Goal: Task Accomplishment & Management: Manage account settings

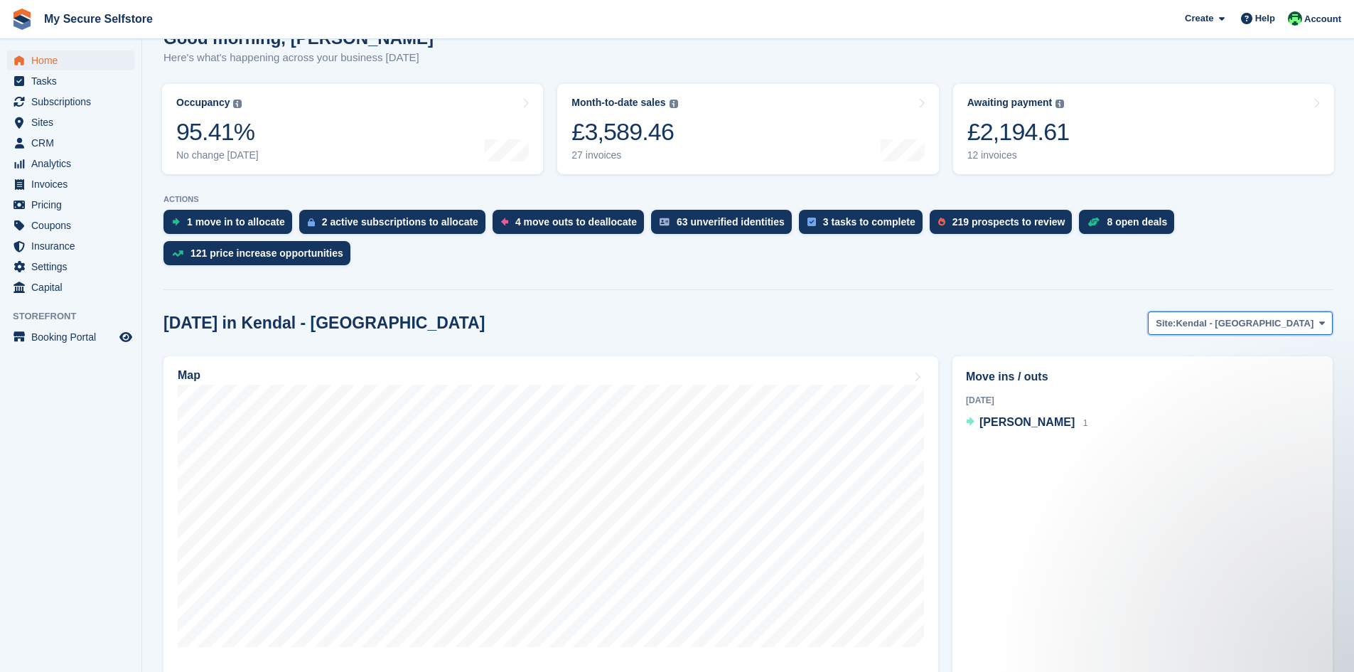
click at [1320, 318] on icon at bounding box center [1322, 322] width 6 height 9
click at [1255, 370] on link "Brighouse - Birds [PERSON_NAME]" at bounding box center [1232, 383] width 190 height 26
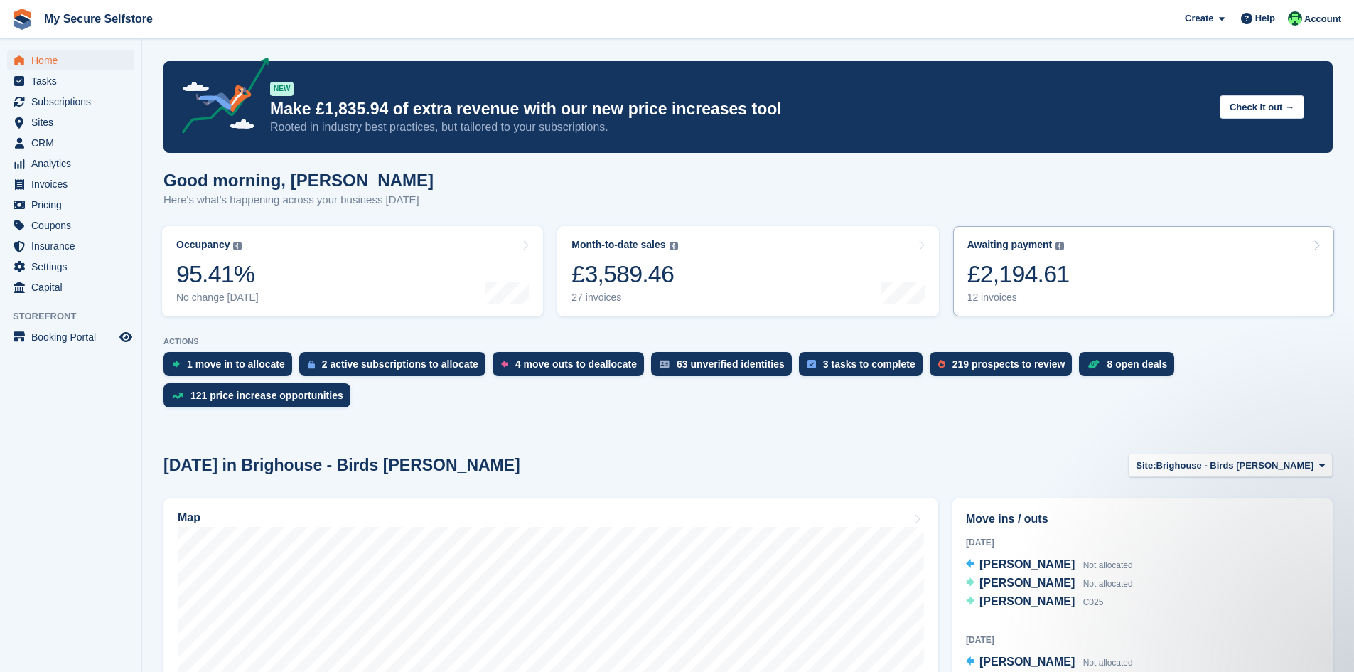
click at [989, 279] on div "£2,194.61" at bounding box center [1019, 273] width 102 height 29
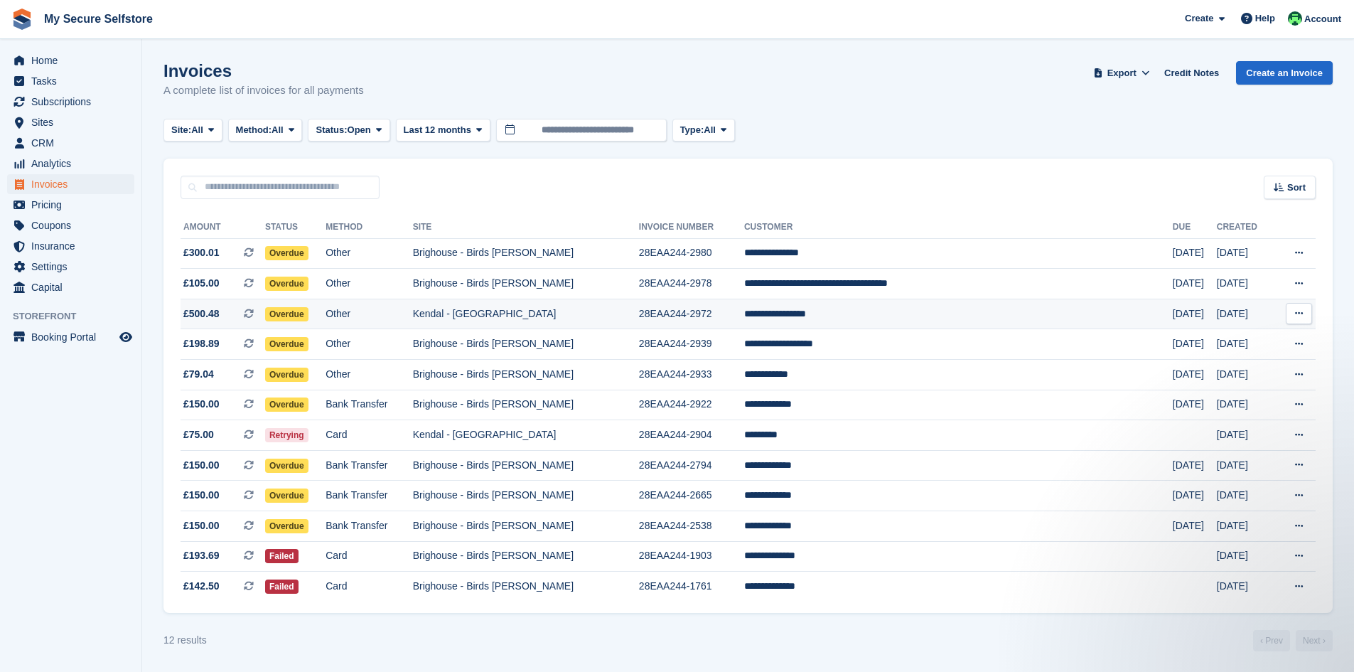
click at [309, 316] on span "Overdue" at bounding box center [286, 314] width 43 height 14
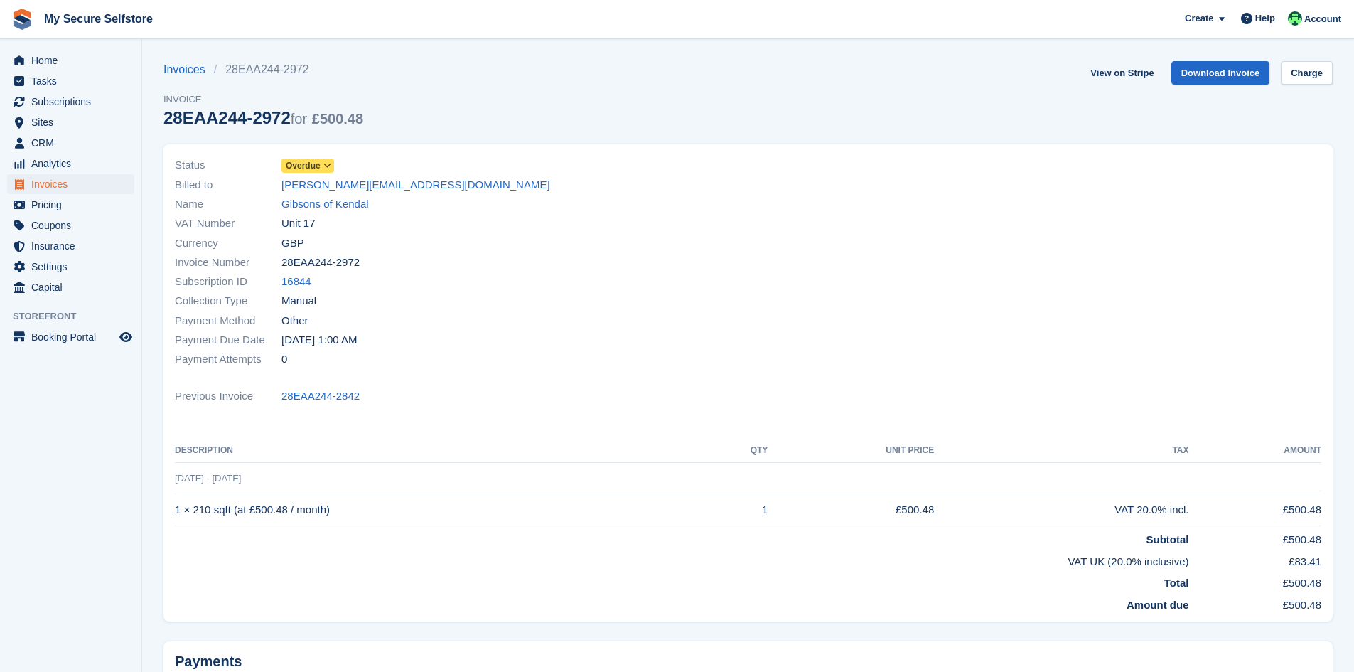
click at [331, 163] on icon at bounding box center [327, 165] width 8 height 9
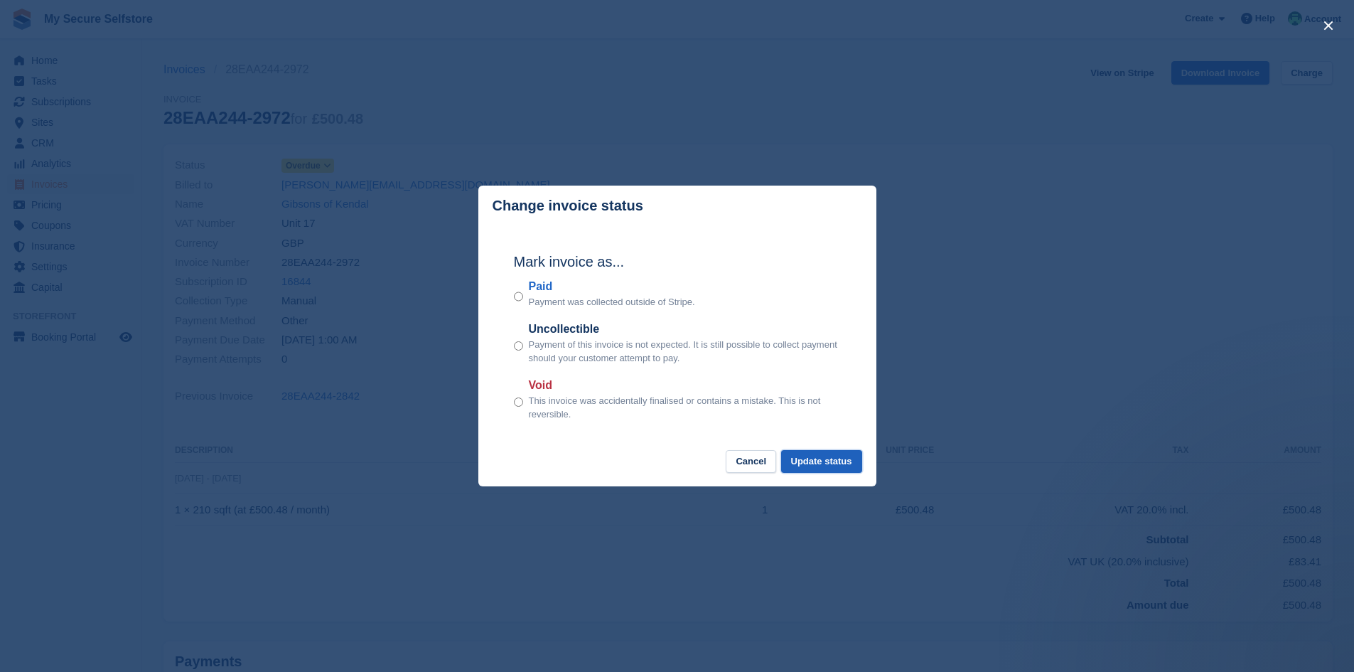
click at [820, 466] on button "Update status" at bounding box center [821, 461] width 81 height 23
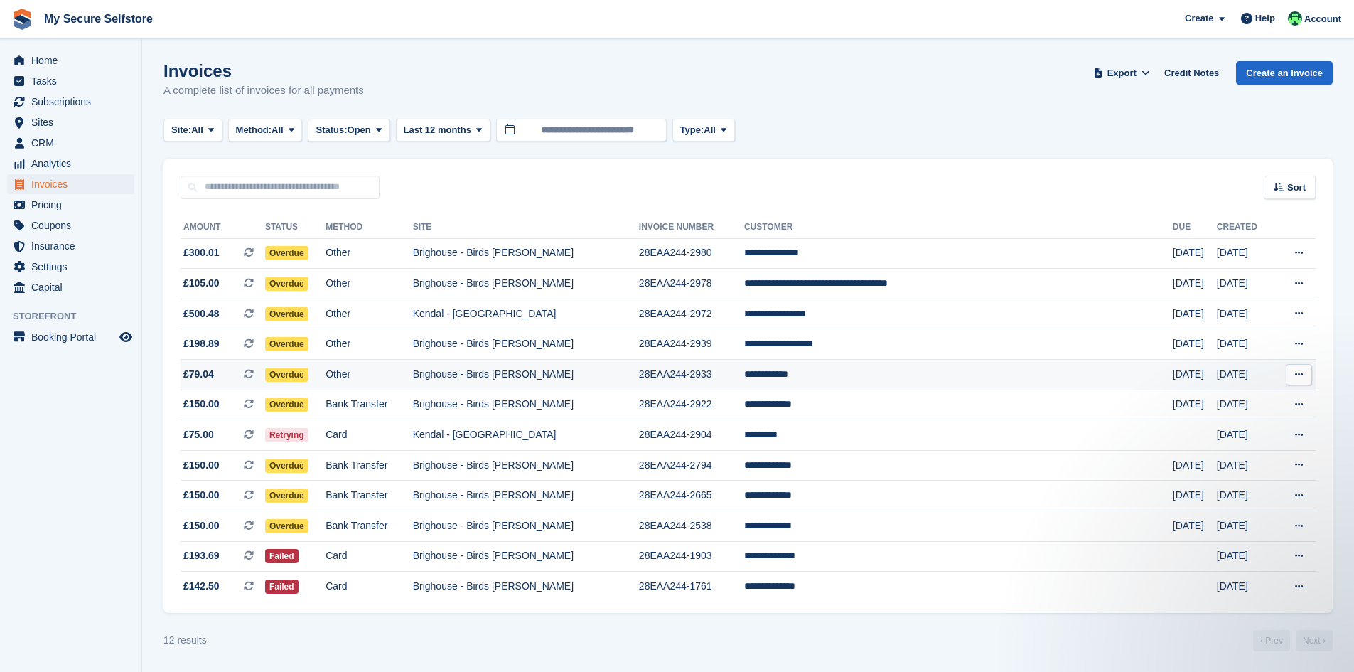
click at [370, 374] on td "Other" at bounding box center [369, 375] width 87 height 31
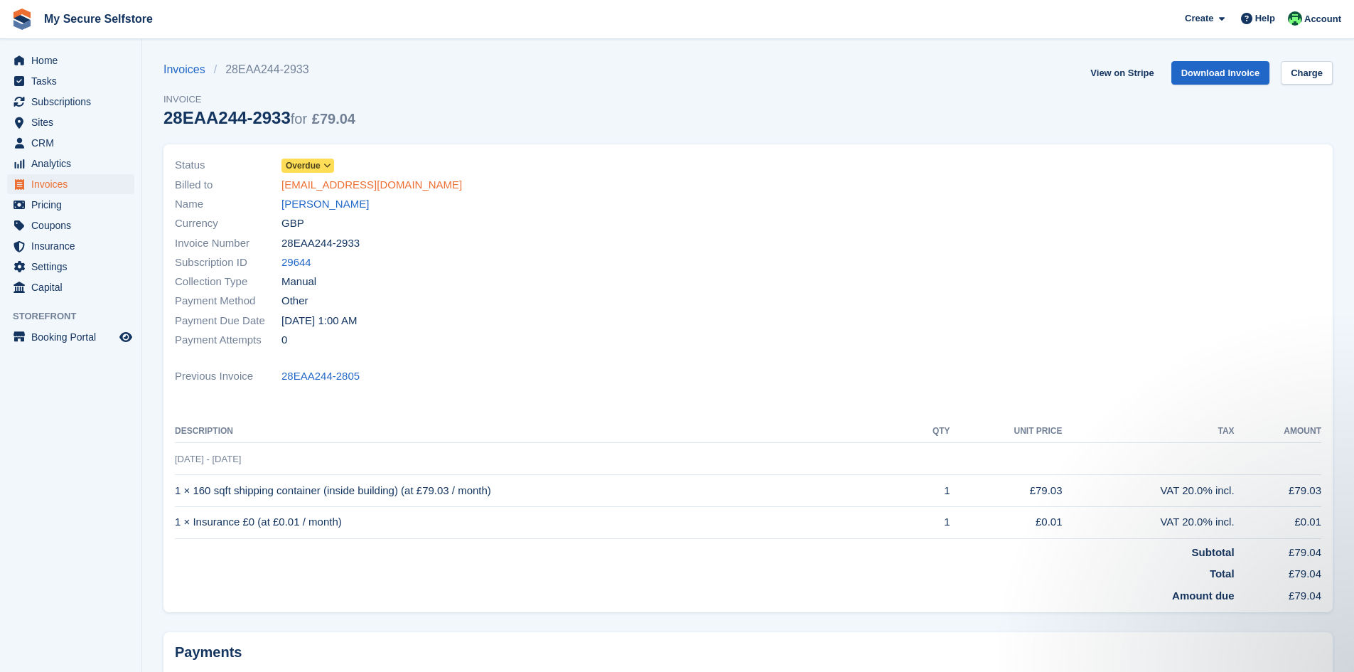
click at [349, 185] on link "kirsty@perfectvenuedressing.co.uk" at bounding box center [372, 185] width 181 height 16
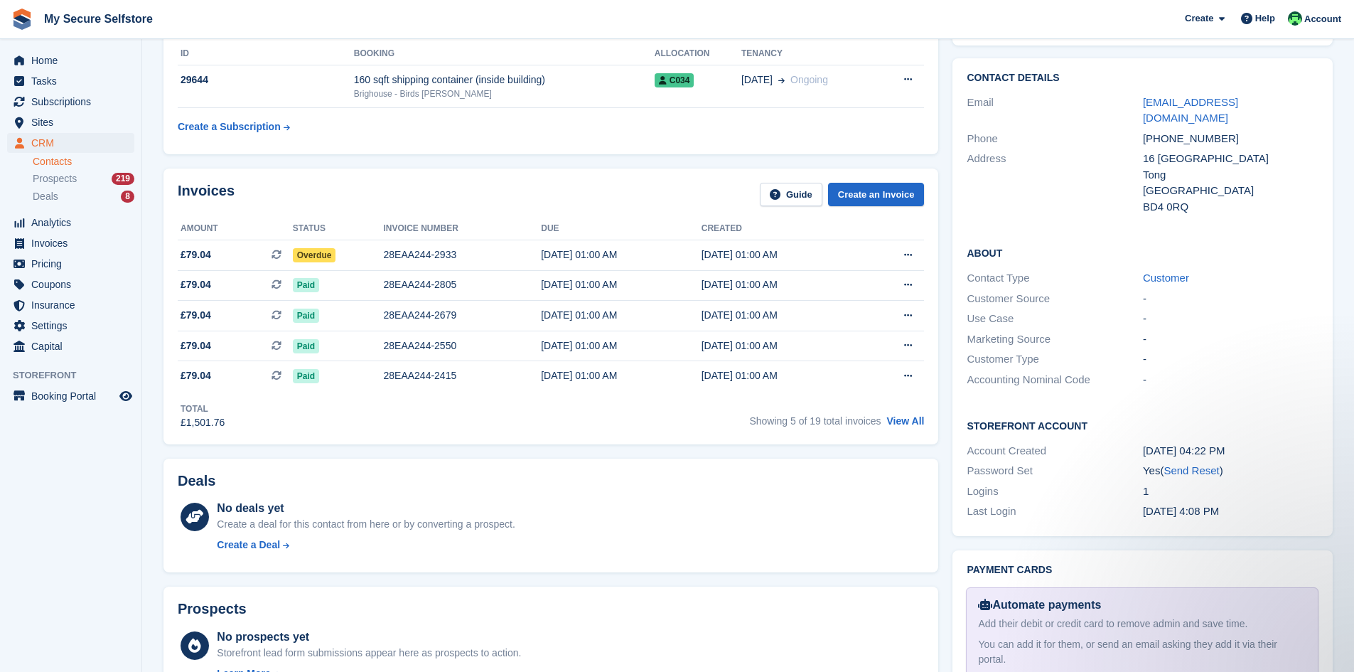
scroll to position [196, 0]
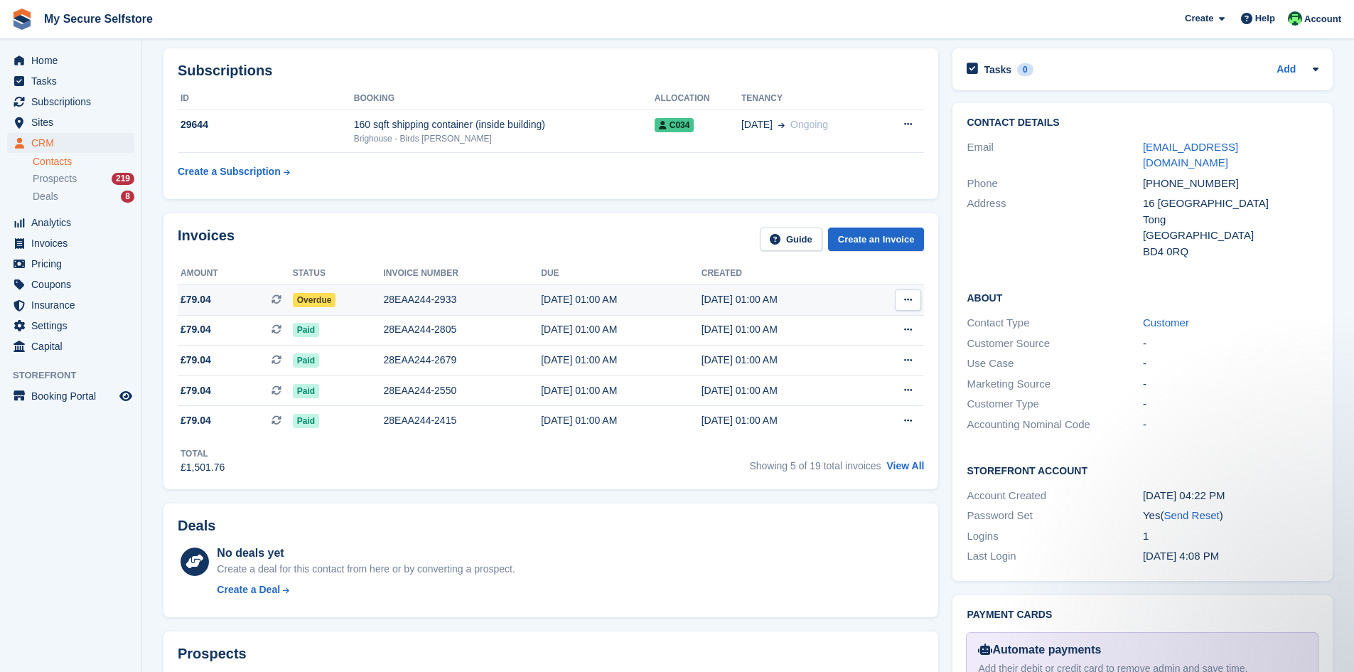
click at [323, 297] on span "Overdue" at bounding box center [314, 300] width 43 height 14
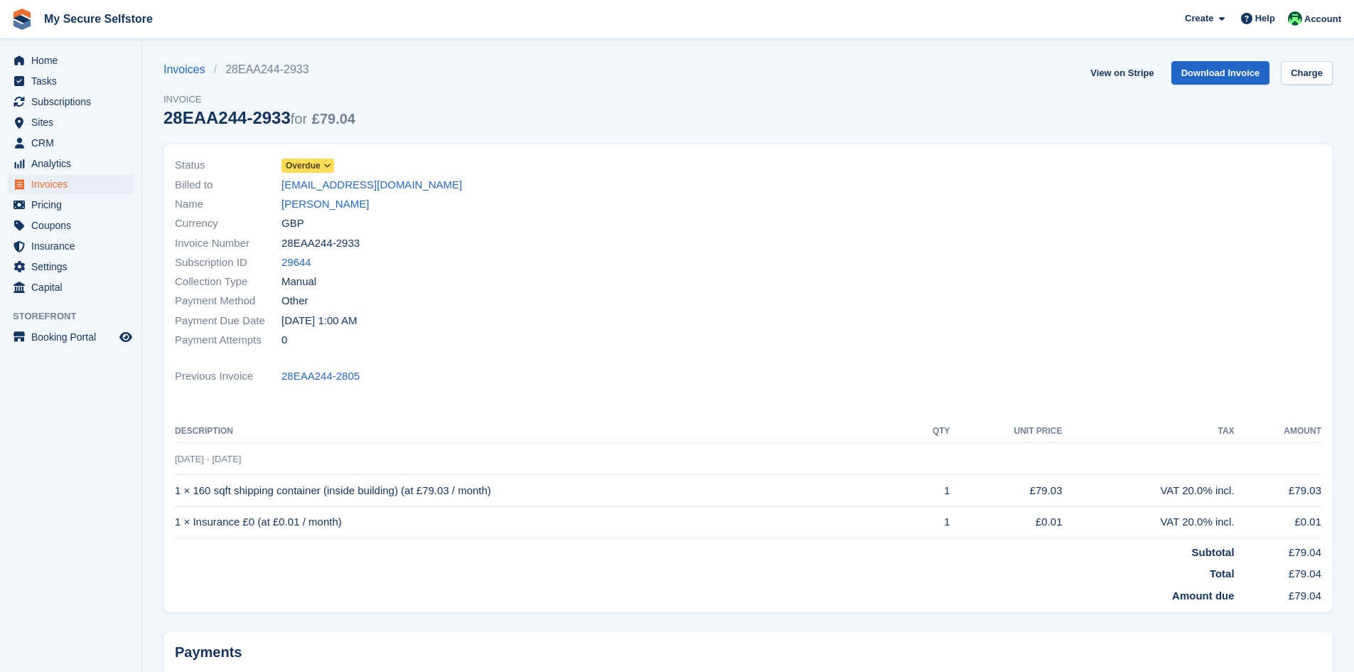
click at [328, 164] on icon at bounding box center [327, 165] width 8 height 9
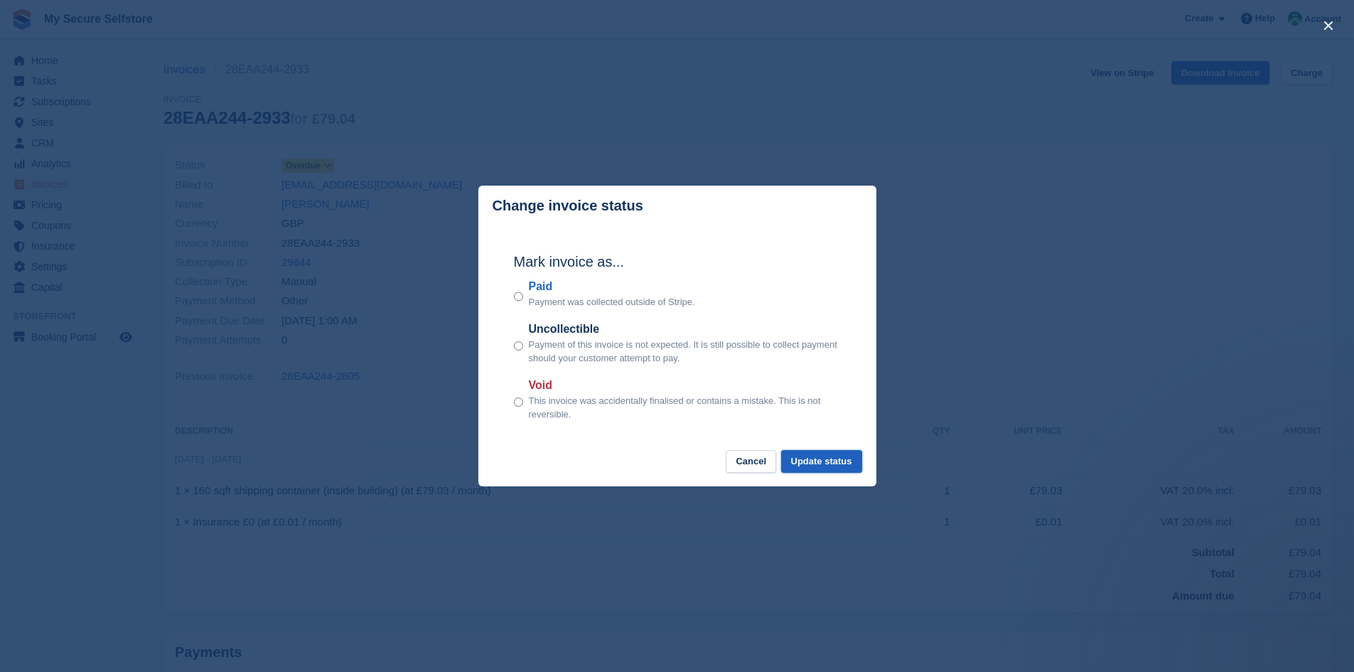
click at [847, 461] on button "Update status" at bounding box center [821, 461] width 81 height 23
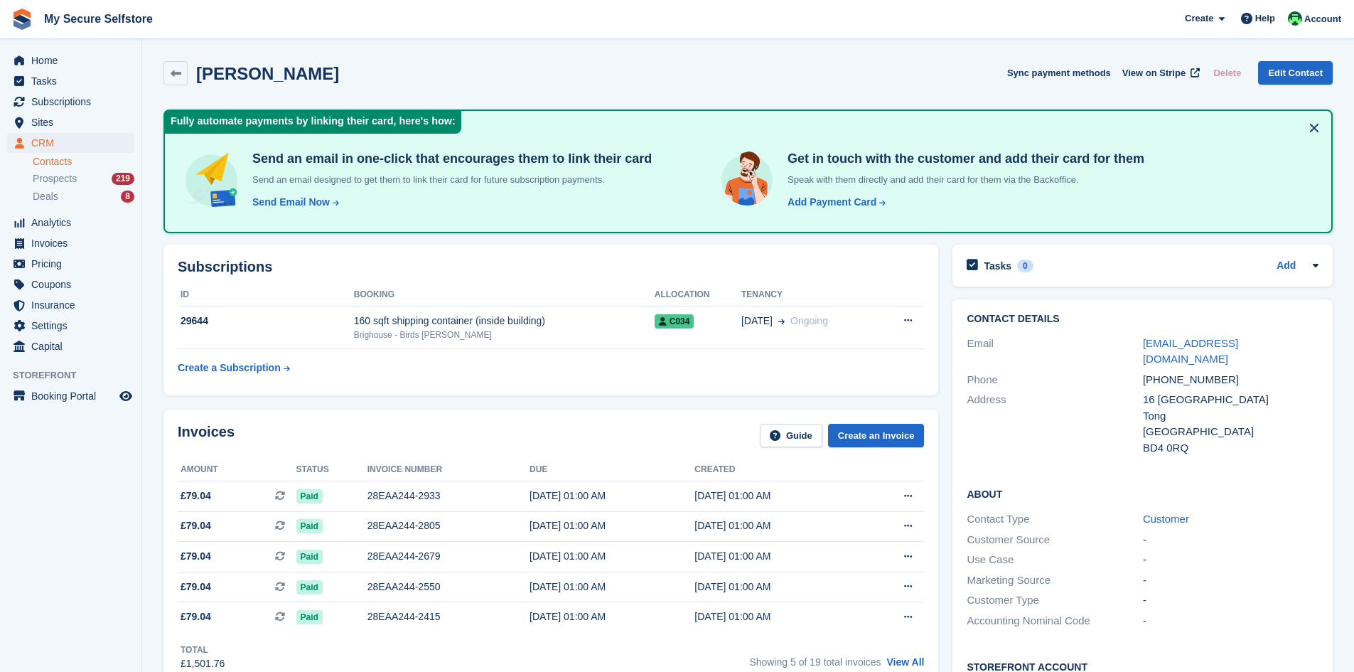
scroll to position [196, 0]
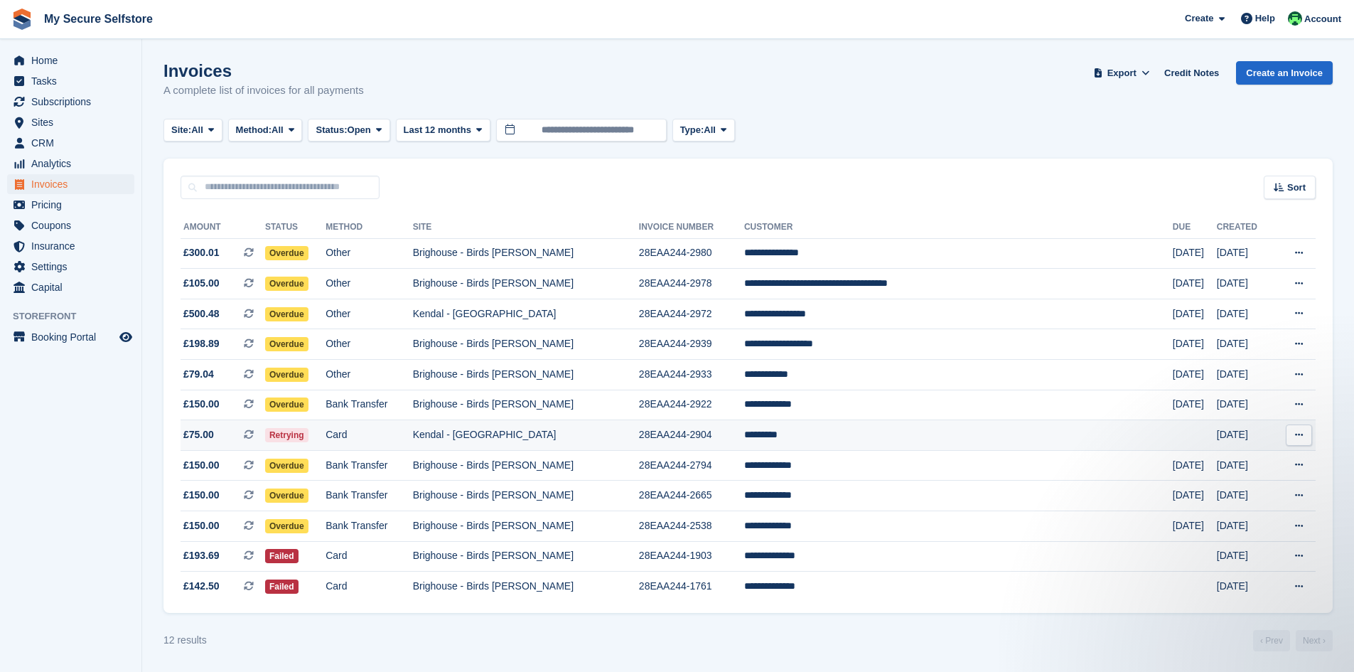
click at [464, 436] on td "Kendal - [GEOGRAPHIC_DATA]" at bounding box center [526, 435] width 226 height 31
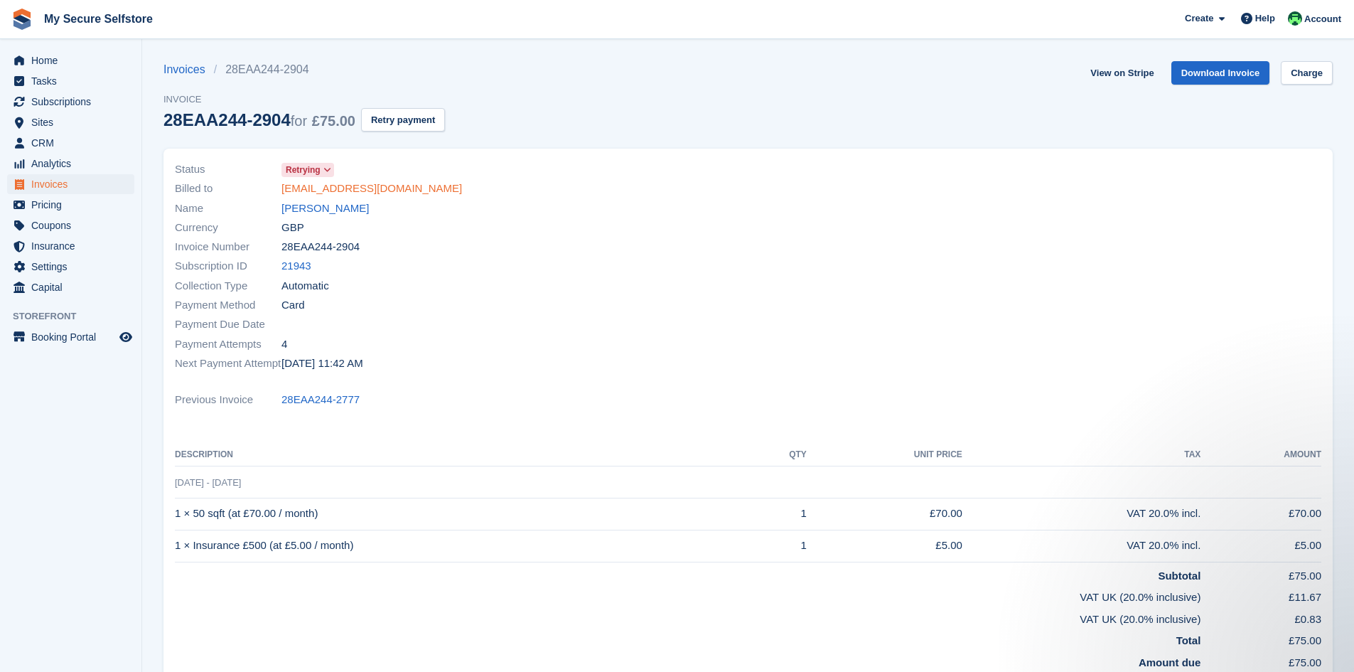
click at [374, 189] on link "[EMAIL_ADDRESS][DOMAIN_NAME]" at bounding box center [372, 189] width 181 height 16
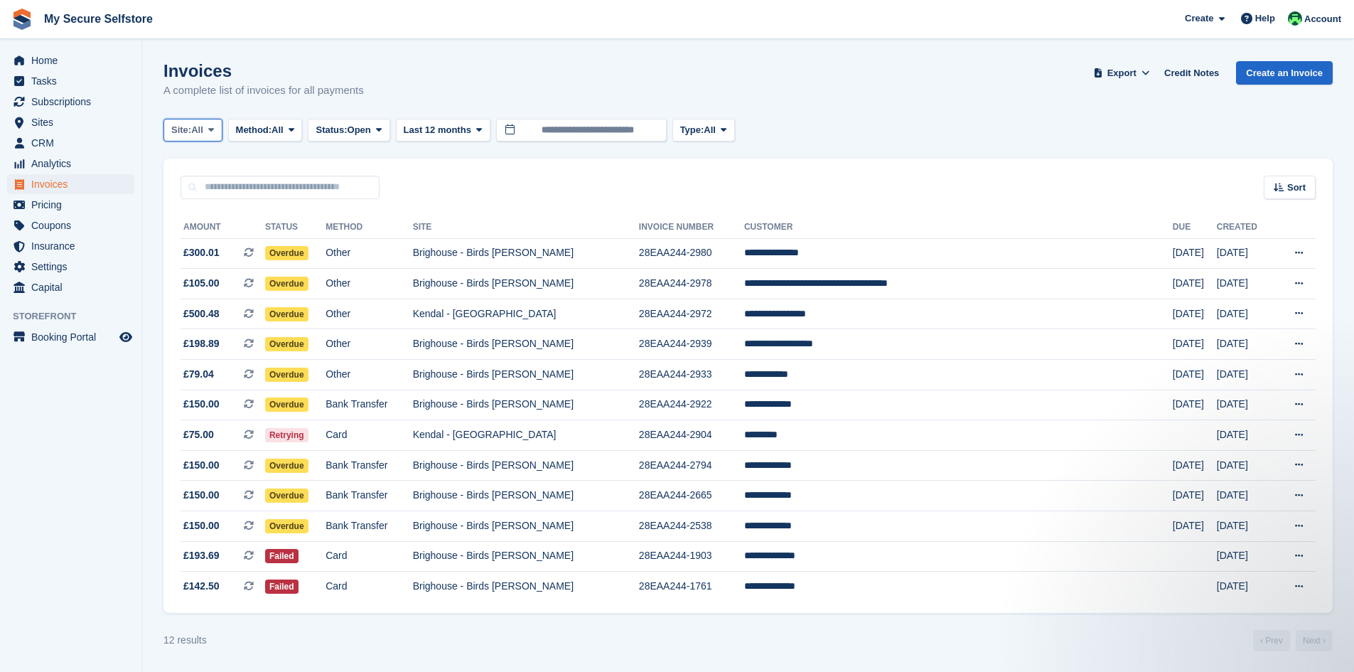
click at [180, 126] on span "Site:" at bounding box center [181, 130] width 20 height 14
click at [227, 183] on link "Kendal - [GEOGRAPHIC_DATA]" at bounding box center [265, 189] width 190 height 26
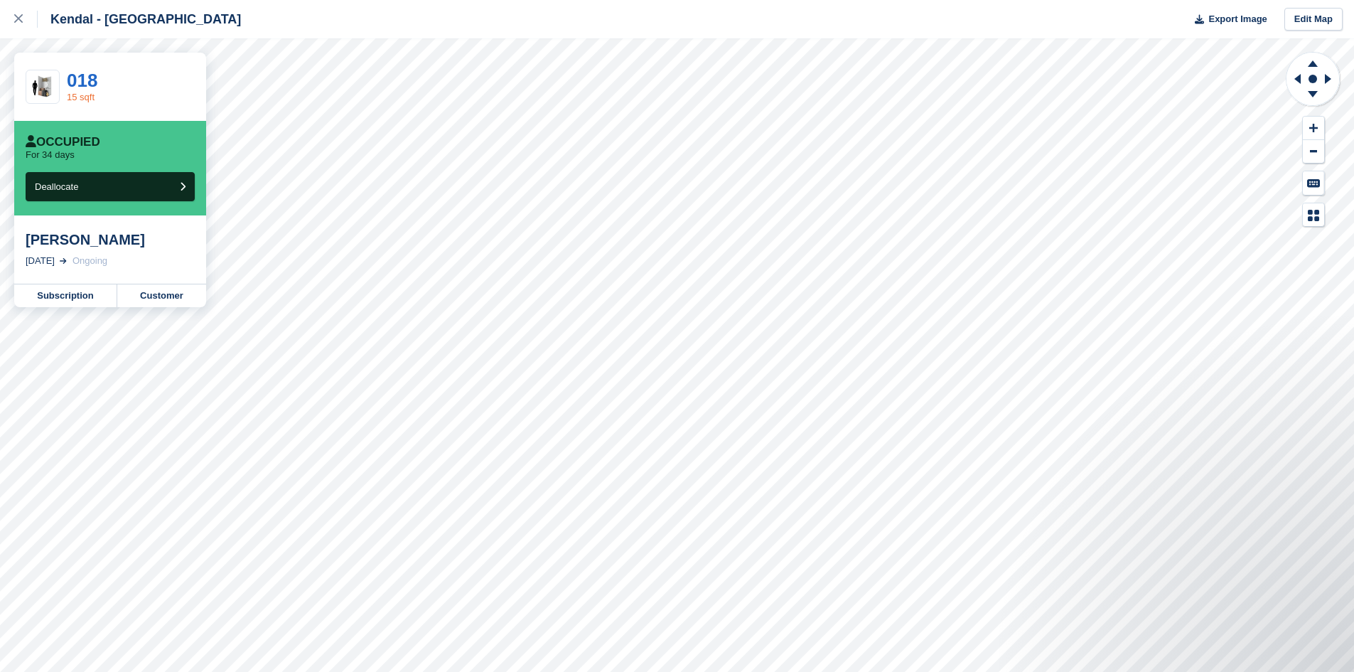
click at [75, 92] on link "15 sqft" at bounding box center [81, 97] width 28 height 11
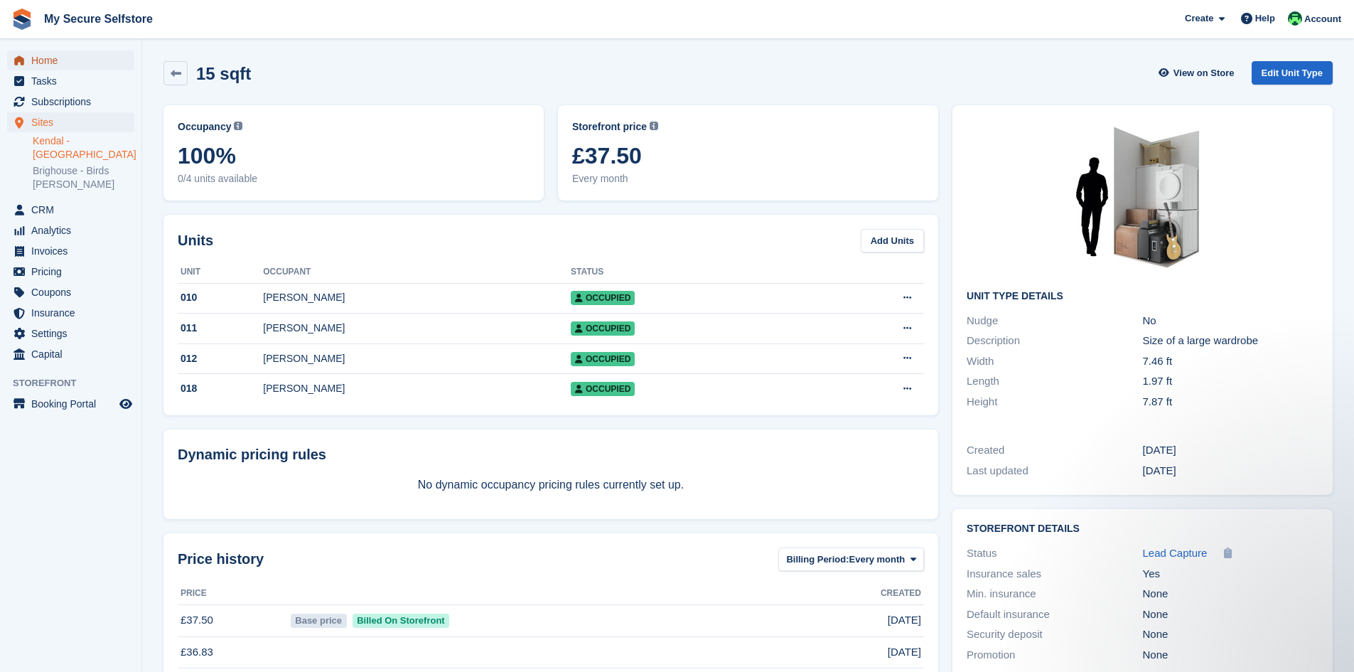
click at [48, 61] on span "Home" at bounding box center [73, 60] width 85 height 20
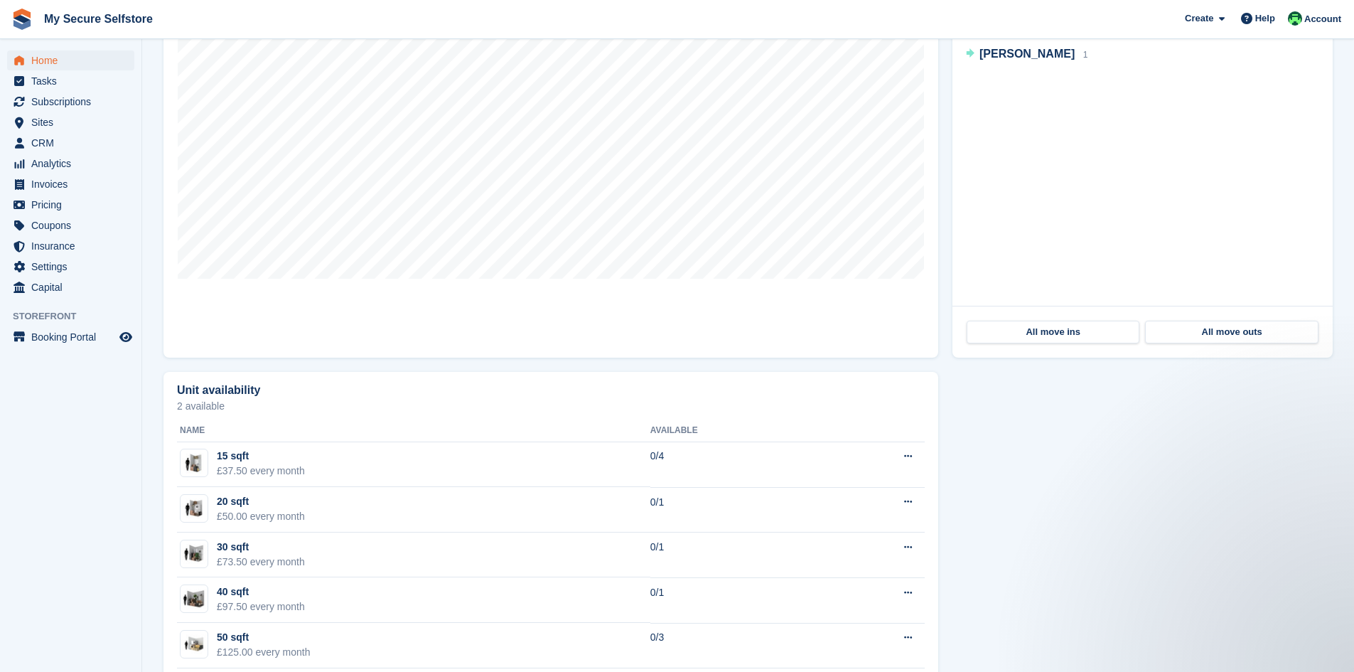
scroll to position [569, 0]
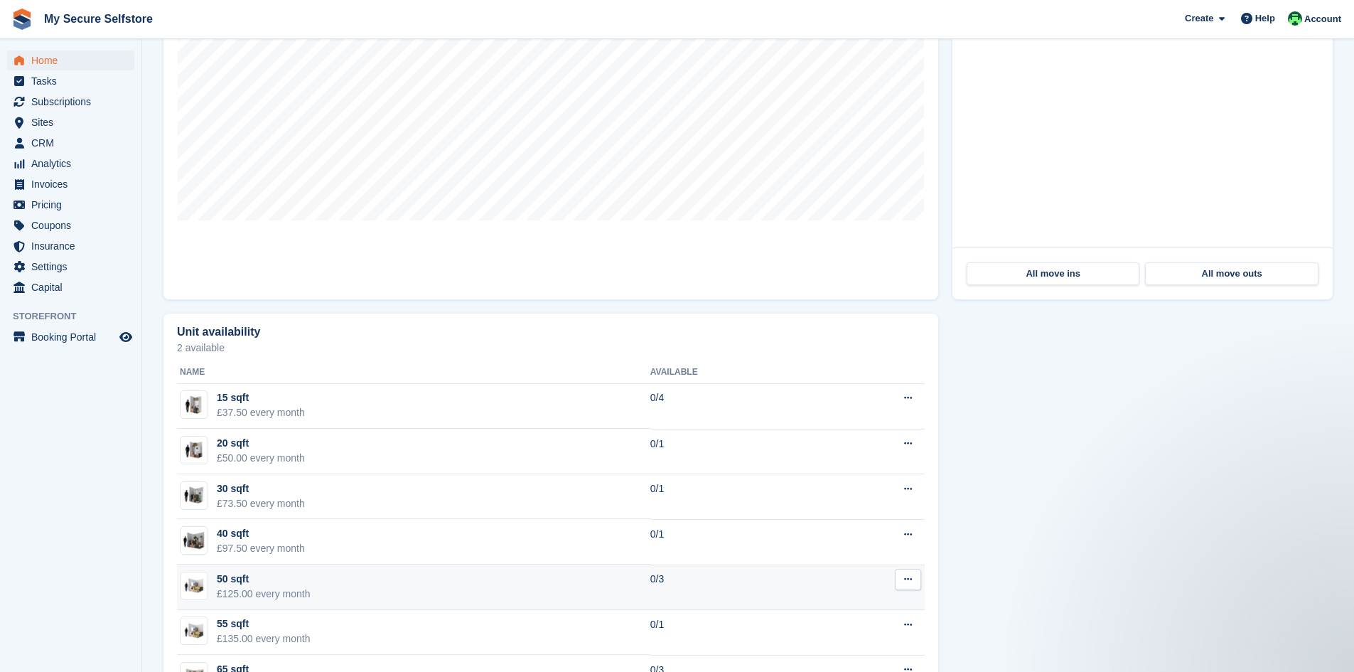
click at [226, 572] on div "50 sqft" at bounding box center [264, 579] width 94 height 15
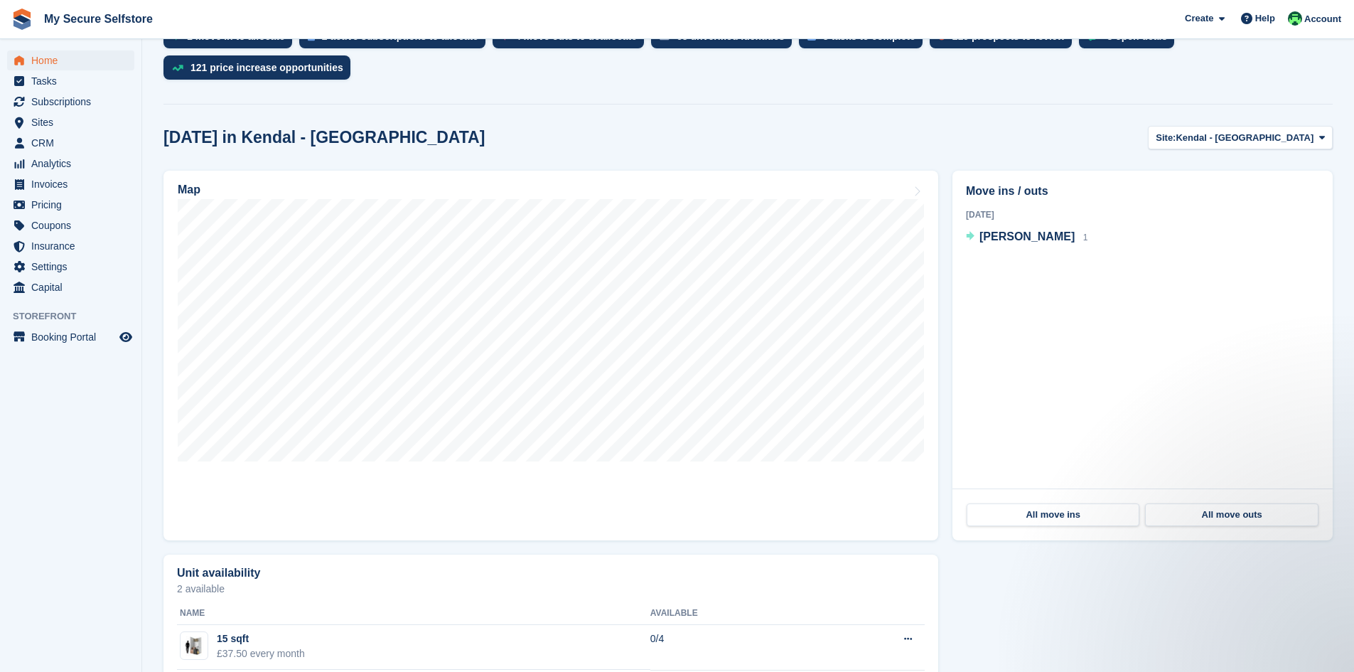
scroll to position [306, 0]
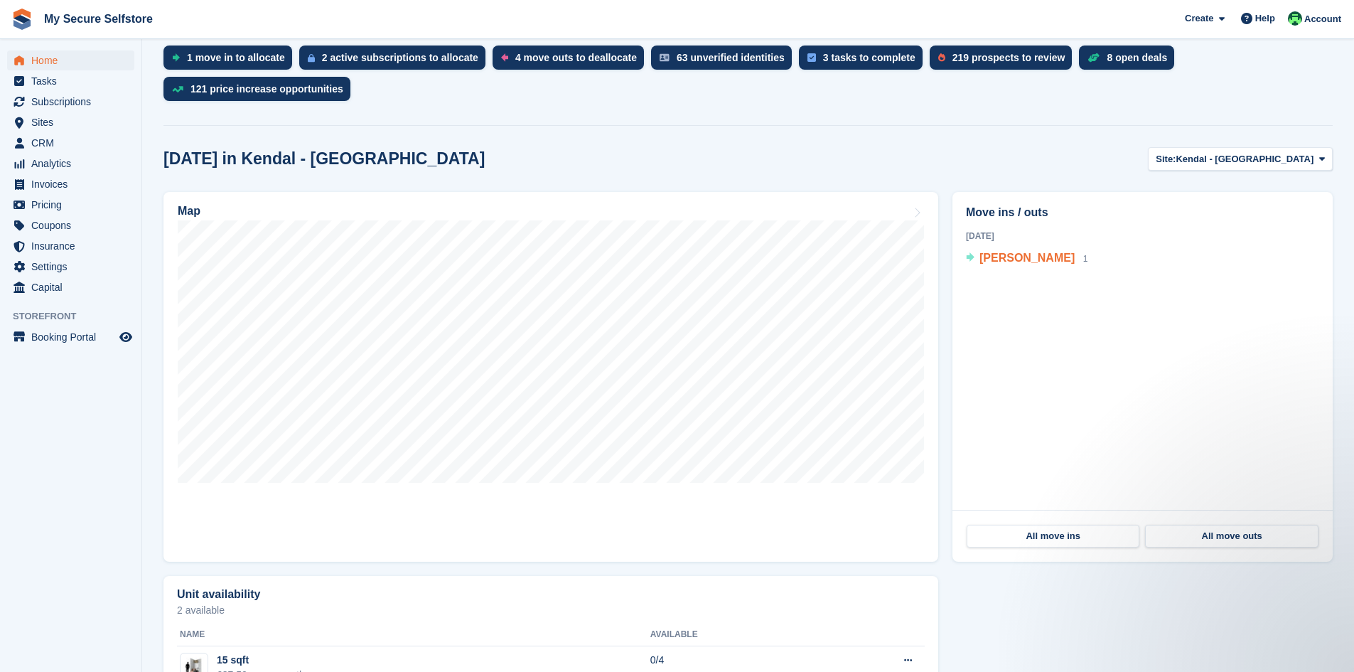
click at [1001, 252] on span "[PERSON_NAME]" at bounding box center [1027, 258] width 95 height 12
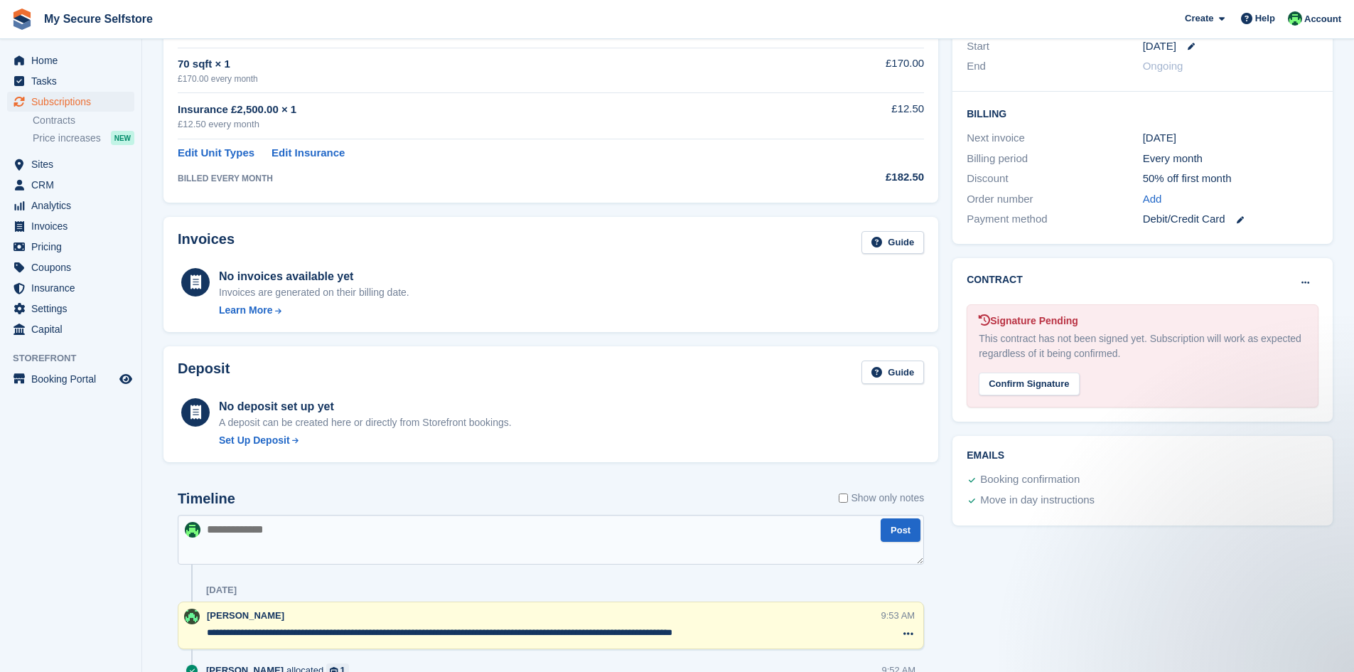
scroll to position [413, 0]
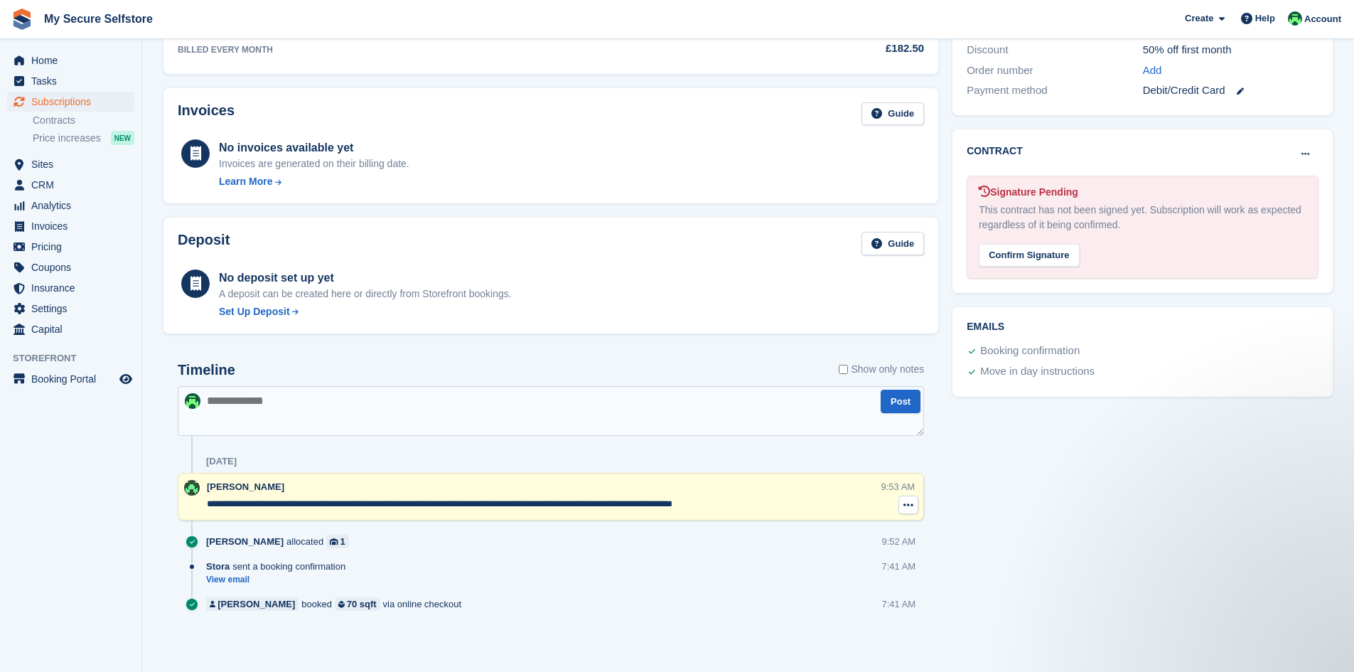
click at [906, 503] on icon at bounding box center [909, 504] width 10 height 11
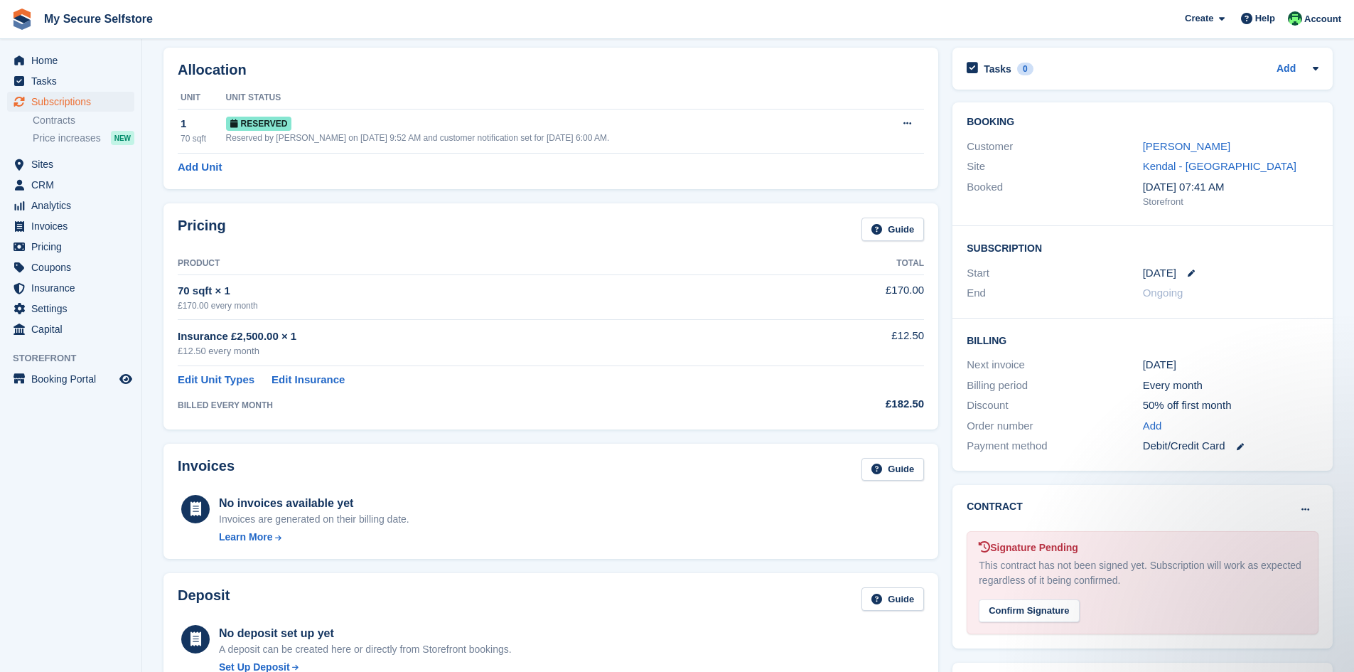
scroll to position [0, 0]
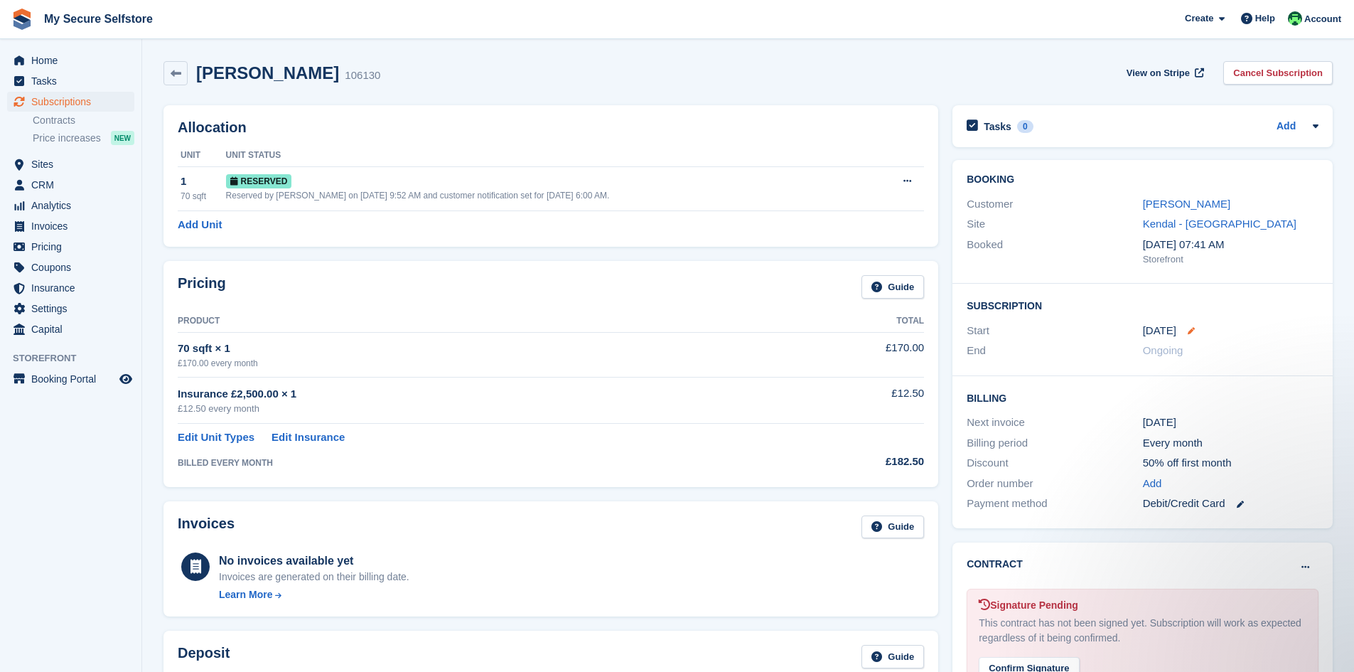
click at [1191, 331] on icon at bounding box center [1191, 330] width 7 height 7
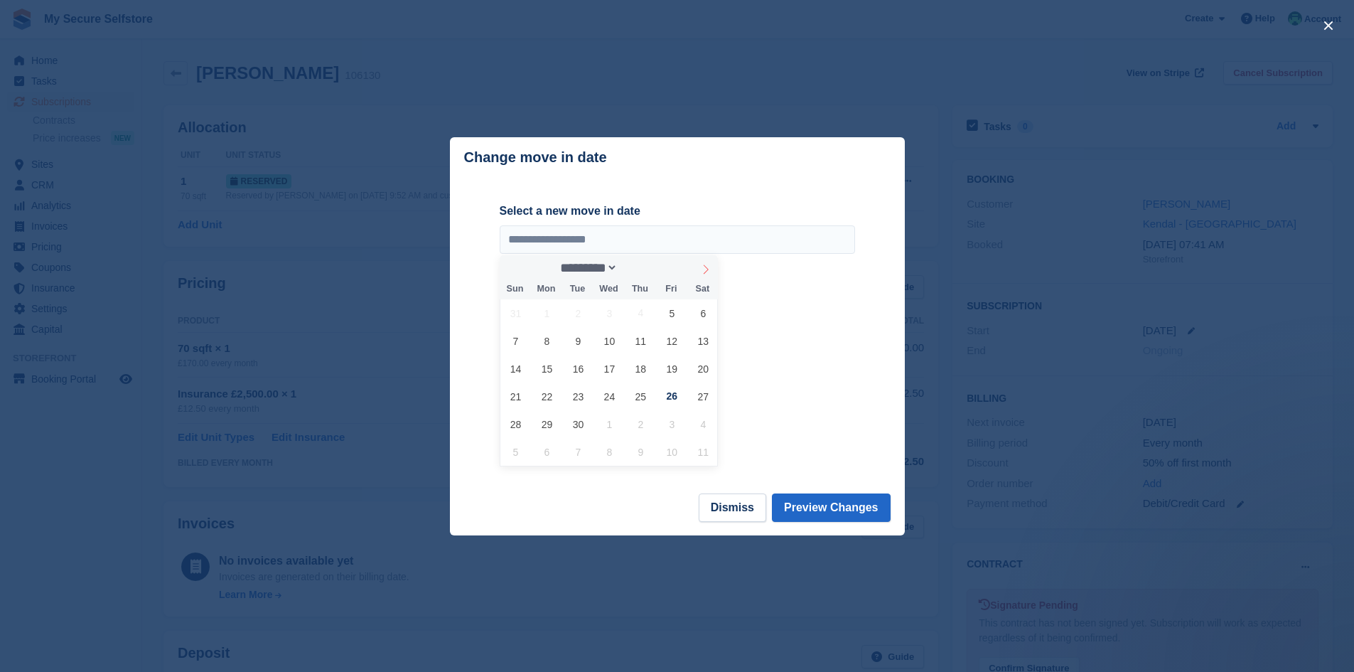
click at [708, 272] on icon at bounding box center [706, 269] width 10 height 10
select select "*"
click at [644, 341] on span "9" at bounding box center [641, 341] width 28 height 28
type input "**********"
click at [820, 511] on button "Preview Changes" at bounding box center [831, 507] width 119 height 28
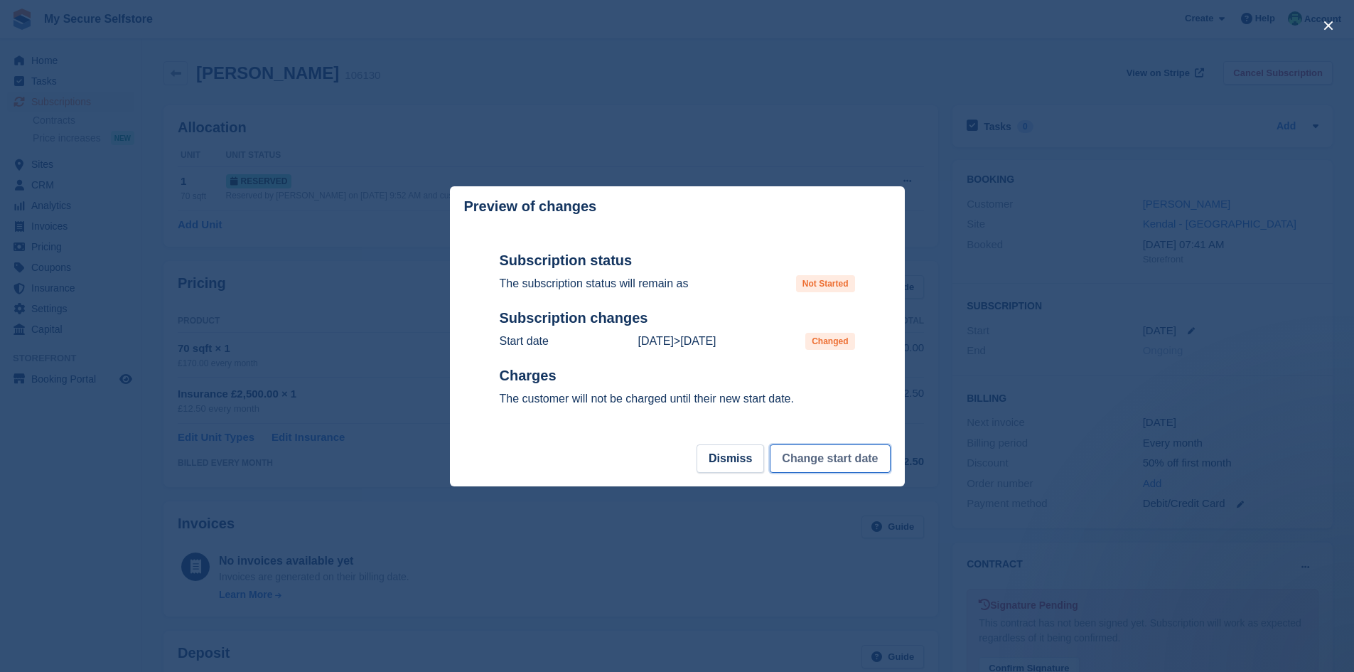
click at [825, 466] on button "Change start date" at bounding box center [830, 458] width 120 height 28
